Goal: Information Seeking & Learning: Find specific page/section

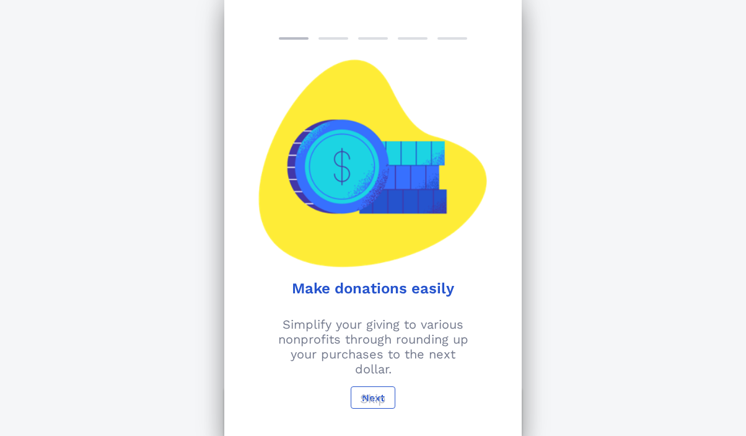
scroll to position [56, 0]
click at [377, 393] on p "Skip" at bounding box center [373, 398] width 26 height 15
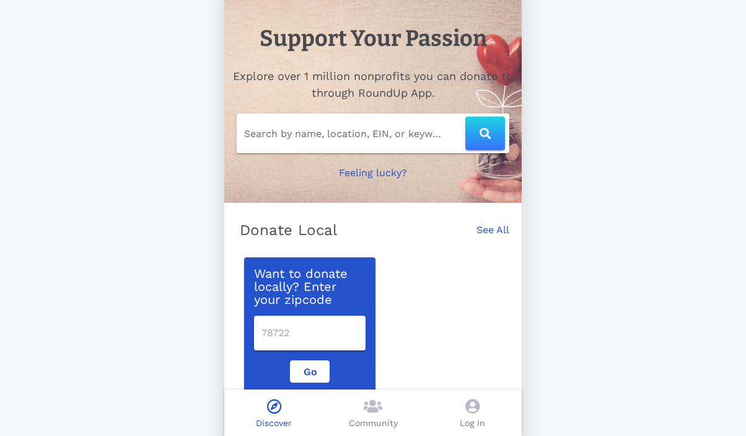
scroll to position [0, 0]
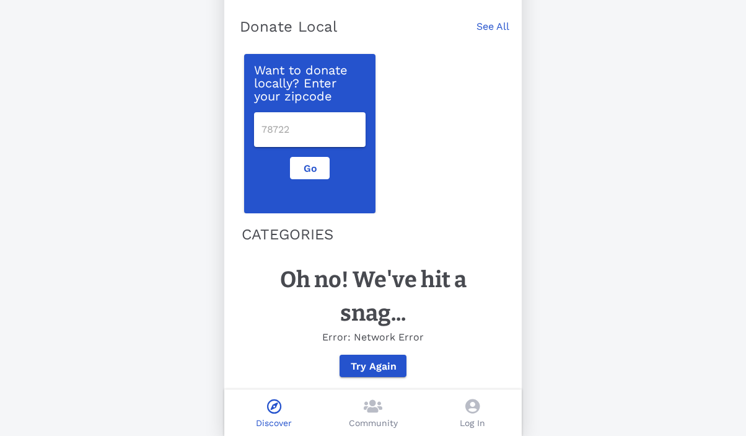
scroll to position [226, 0]
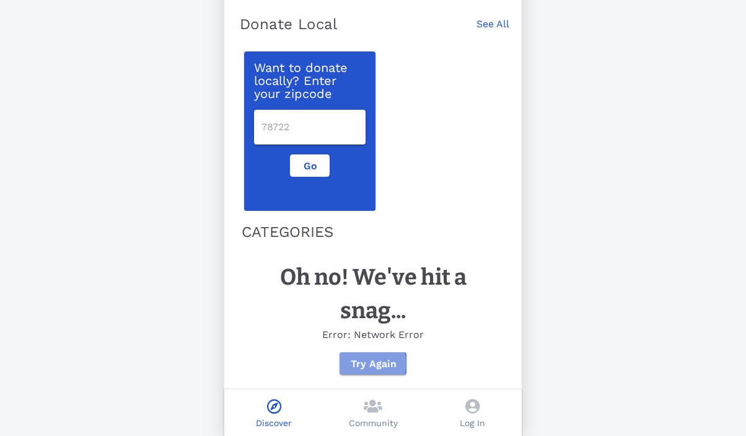
click at [376, 369] on button "Try Again" at bounding box center [373, 363] width 66 height 22
click at [312, 132] on div at bounding box center [310, 127] width 97 height 35
type input "80205"
click at [302, 163] on button "Go" at bounding box center [310, 165] width 40 height 22
click at [385, 411] on div "Community" at bounding box center [372, 412] width 99 height 46
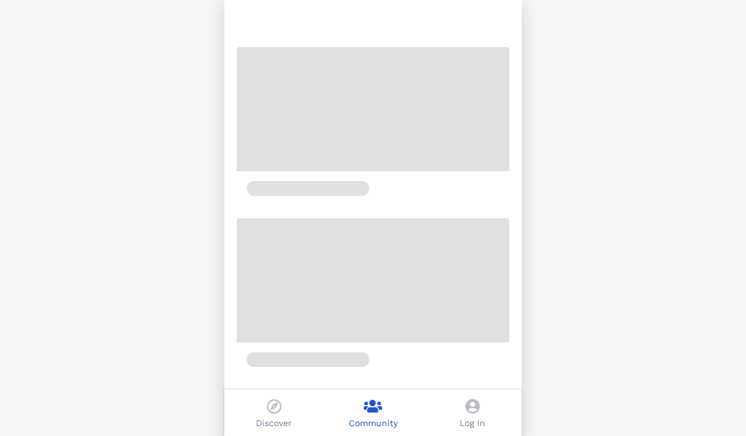
click at [473, 408] on icon at bounding box center [472, 405] width 14 height 15
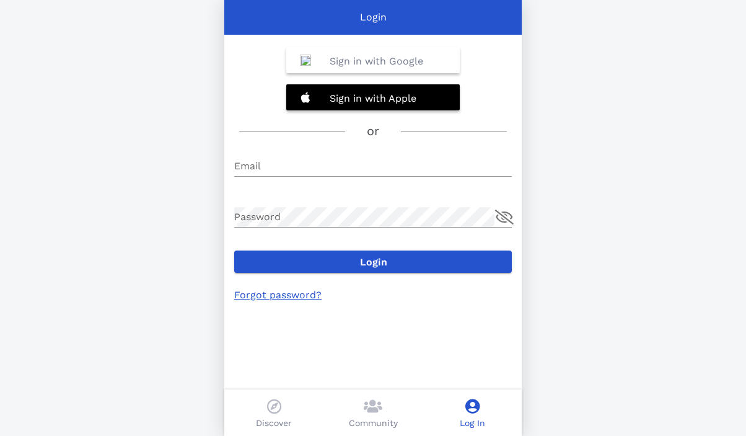
click at [273, 397] on div "Discover" at bounding box center [273, 412] width 99 height 46
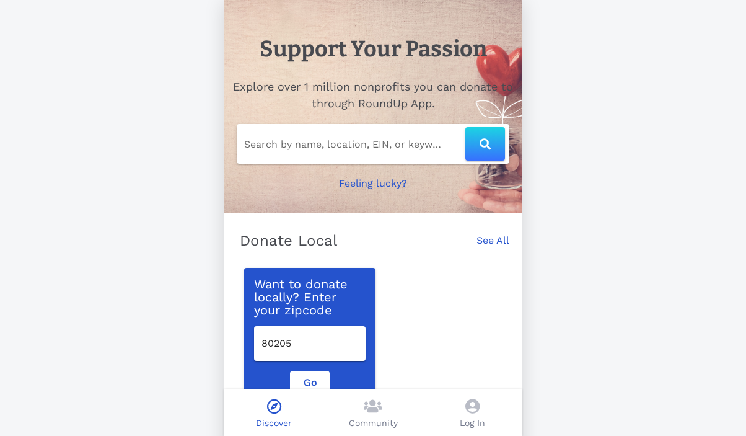
click at [376, 132] on div "Search by name, location, EIN, or keyword" at bounding box center [373, 144] width 273 height 40
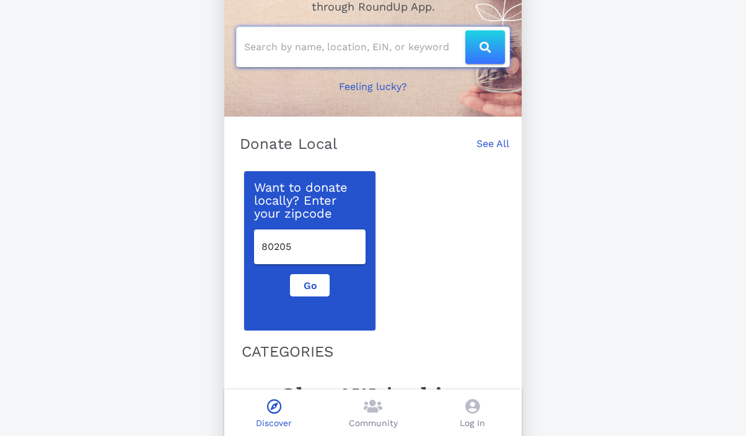
scroll to position [114, 0]
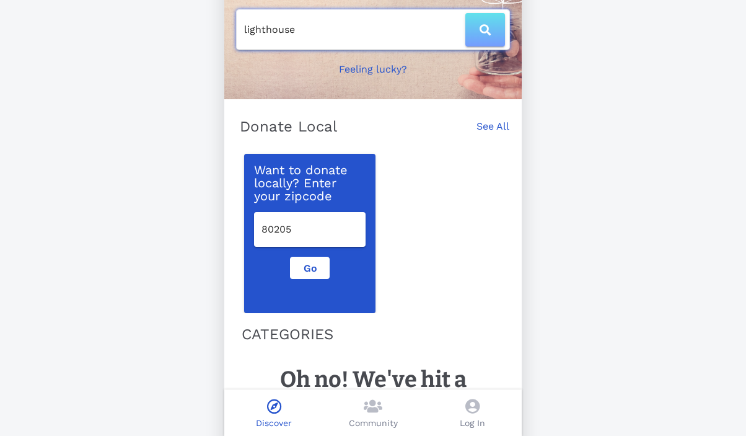
click at [483, 26] on icon "button" at bounding box center [485, 29] width 11 height 11
type input "lighthouse"
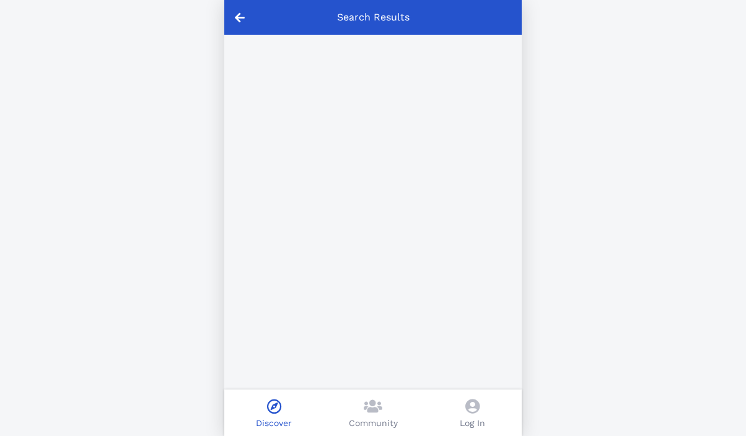
type input "lighthouse"
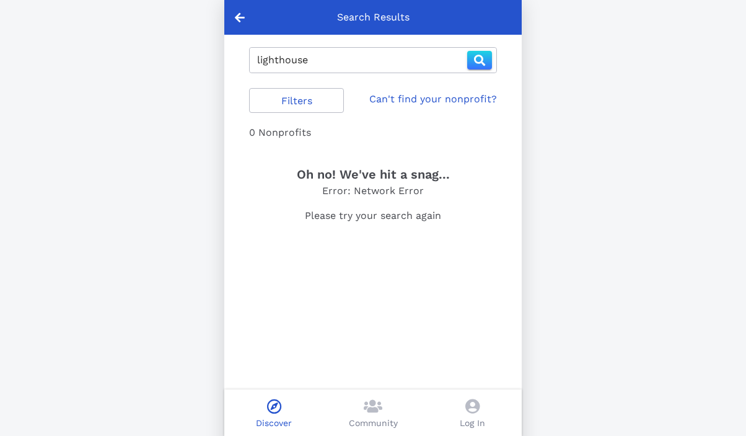
click at [235, 17] on icon at bounding box center [240, 17] width 10 height 11
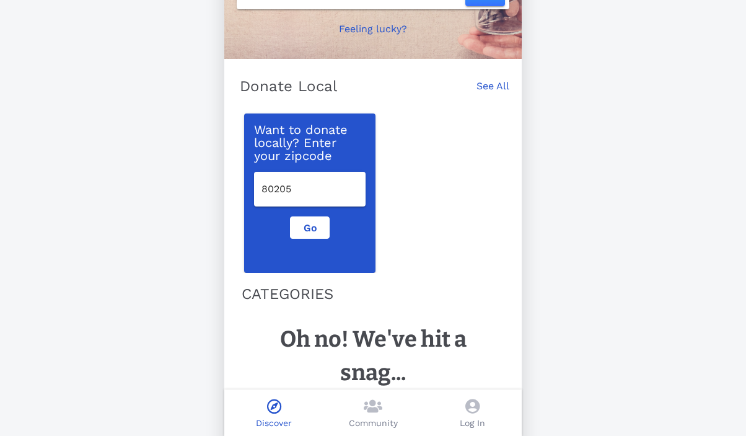
scroll to position [226, 0]
